Goal: Task Accomplishment & Management: Manage account settings

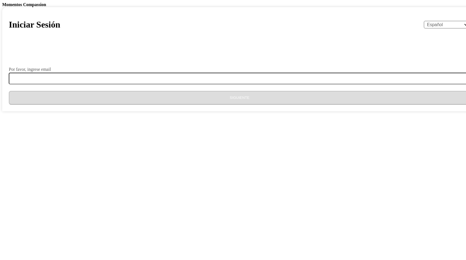
select select "es"
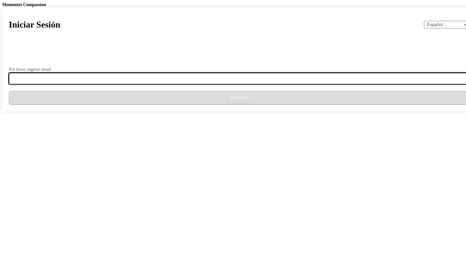
click at [209, 84] on input "Por favor, ingrese email" at bounding box center [243, 79] width 468 height 12
type input "[EMAIL_ADDRESS][DOMAIN_NAME]"
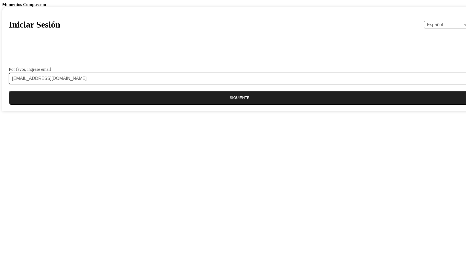
click at [226, 105] on button "Siguiente" at bounding box center [240, 98] width 462 height 14
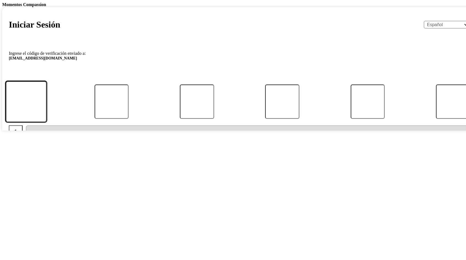
click at [47, 122] on input "Código" at bounding box center [26, 101] width 41 height 41
type input "5"
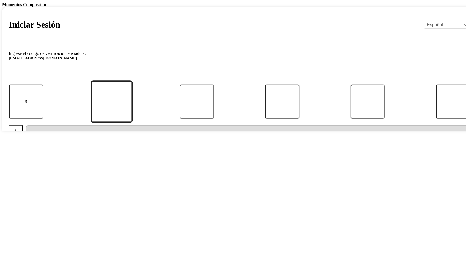
type input "4"
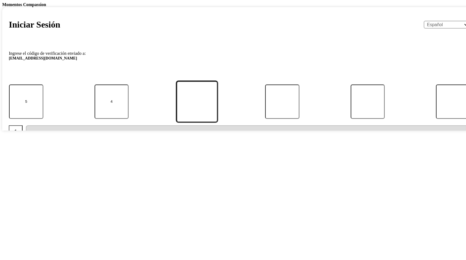
type input "0"
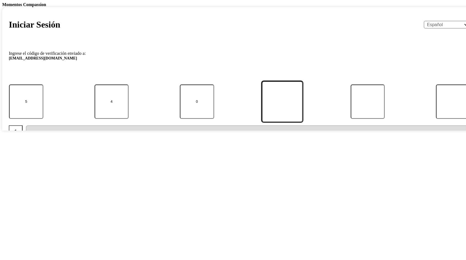
type input "0"
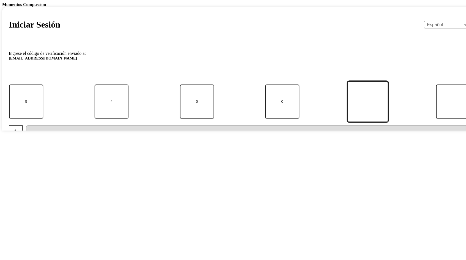
type input "5"
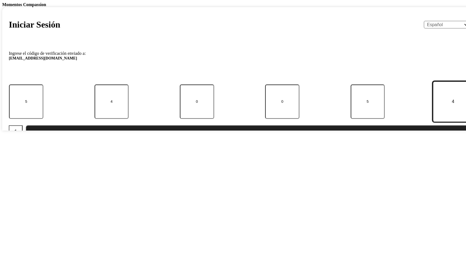
type input "4"
click at [245, 139] on button "Enviar" at bounding box center [248, 132] width 444 height 14
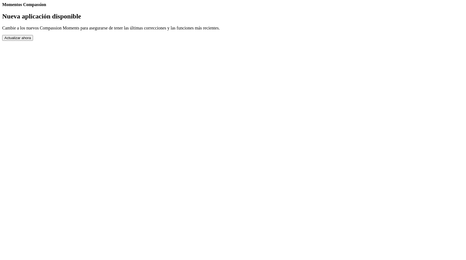
click at [33, 41] on button "Actualizar ahora" at bounding box center [17, 38] width 31 height 6
